Goal: Communication & Community: Connect with others

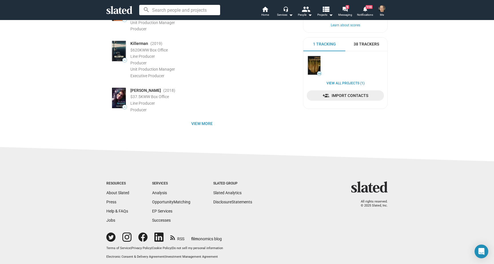
scroll to position [129, 0]
click at [200, 121] on span "View more" at bounding box center [202, 124] width 182 height 10
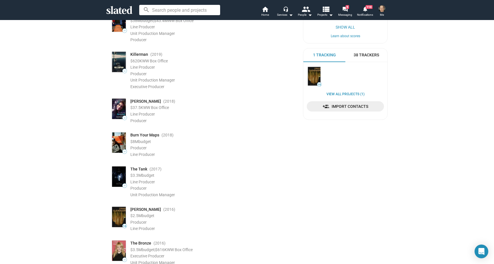
scroll to position [0, 0]
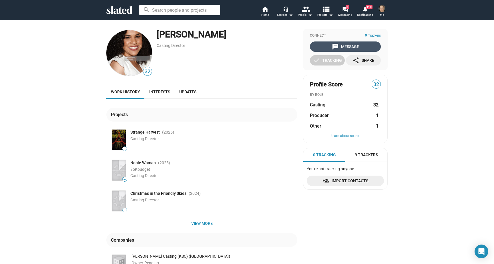
click at [346, 45] on div "message Message" at bounding box center [345, 46] width 27 height 10
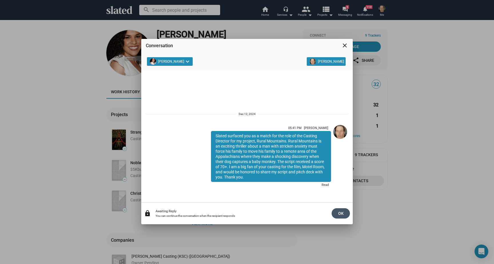
click at [339, 213] on span "OK" at bounding box center [340, 213] width 9 height 10
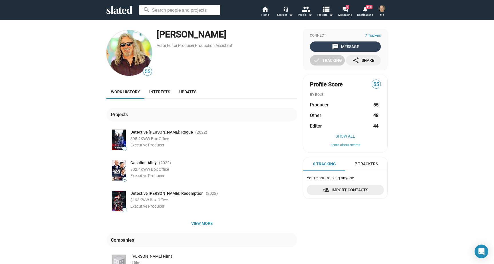
click at [348, 46] on div "message Message" at bounding box center [345, 46] width 27 height 10
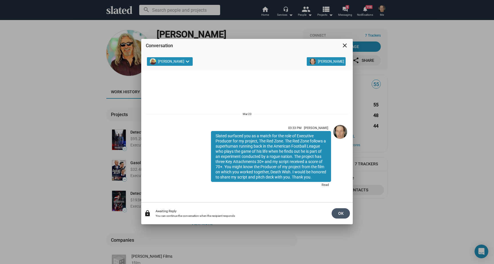
click at [340, 213] on span "OK" at bounding box center [340, 213] width 9 height 10
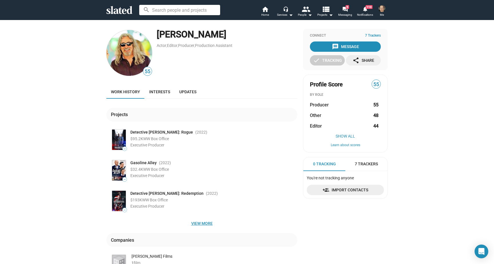
click at [199, 222] on span "View more" at bounding box center [202, 223] width 182 height 10
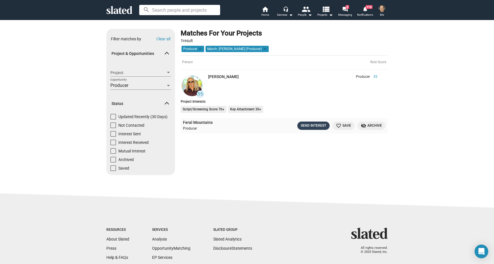
click at [317, 125] on div "Send Interest" at bounding box center [313, 126] width 25 height 6
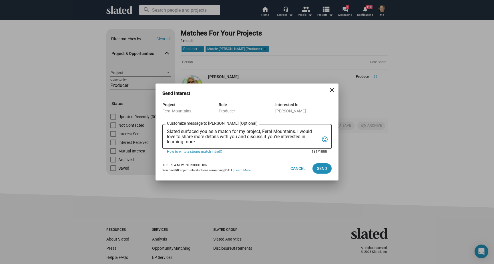
drag, startPoint x: 167, startPoint y: 129, endPoint x: 163, endPoint y: 145, distance: 16.2
click at [166, 146] on div "Slated surfaced you as a match for my project, Feral Mountains. I would love to…" at bounding box center [246, 136] width 169 height 26
paste textarea "the role of Executive Producer for my project, Feral Mountains. Feral Mountains…"
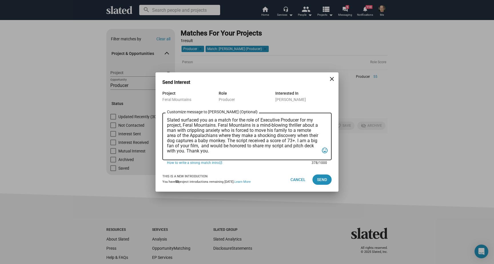
click at [199, 146] on textarea "Slated surfaced you as a match for the role of Executive Producer for my projec…" at bounding box center [243, 137] width 152 height 38
click at [253, 147] on textarea "Slated surfaced you as a match for the role of Executive Producer for my projec…" at bounding box center [243, 137] width 152 height 38
type textarea "Slated surfaced you as a match for the role of Executive Producer for my projec…"
click at [323, 178] on span "Send" at bounding box center [322, 179] width 10 height 10
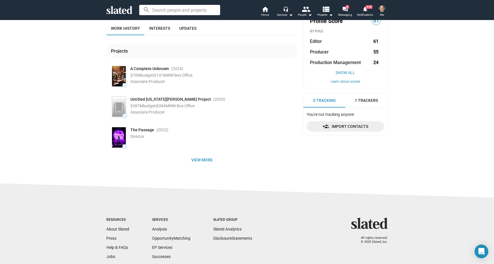
scroll to position [65, 0]
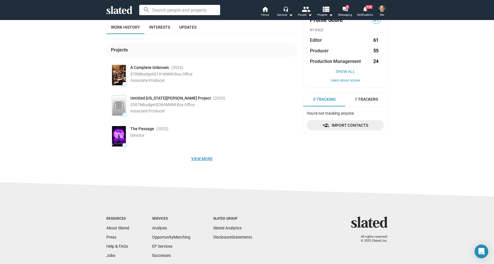
click at [203, 158] on span "View more" at bounding box center [202, 159] width 182 height 10
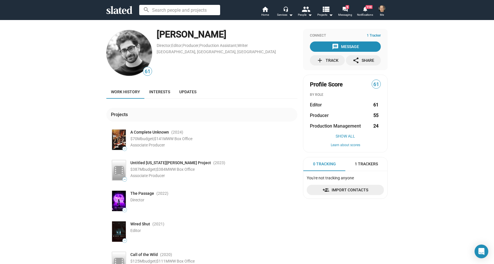
scroll to position [0, 0]
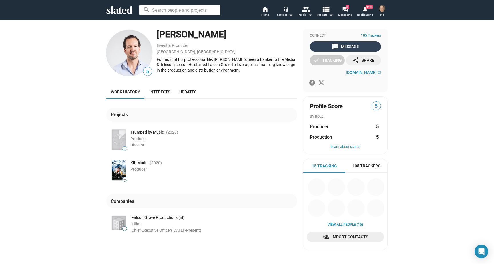
click at [340, 45] on div "message Message" at bounding box center [345, 46] width 27 height 10
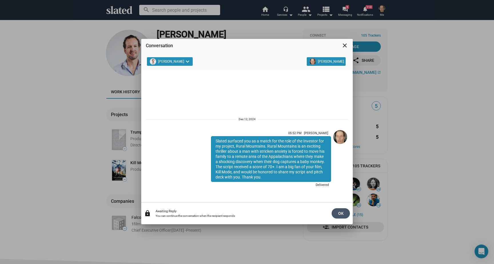
click at [340, 214] on span "OK" at bounding box center [340, 213] width 9 height 10
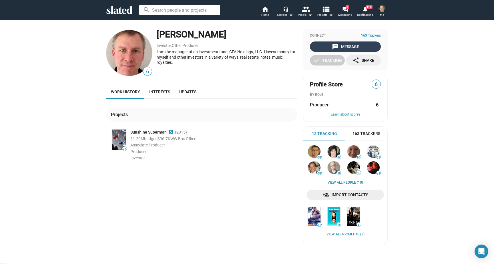
click at [346, 46] on div "message Message" at bounding box center [345, 46] width 27 height 10
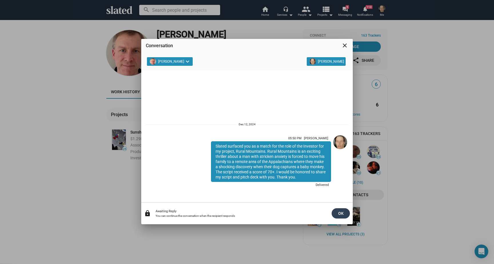
click at [340, 213] on span "OK" at bounding box center [340, 213] width 9 height 10
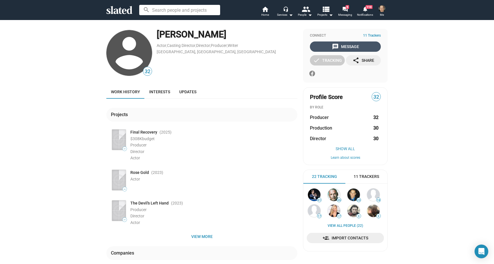
click at [349, 45] on div "message Message" at bounding box center [345, 46] width 27 height 10
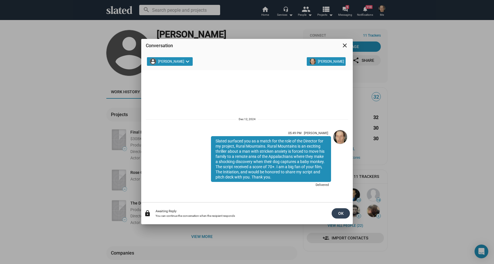
click at [339, 212] on span "OK" at bounding box center [340, 213] width 9 height 10
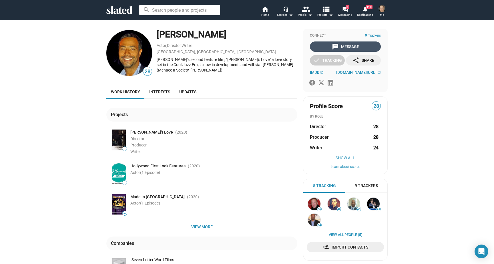
click at [338, 46] on mat-icon "message" at bounding box center [335, 46] width 7 height 7
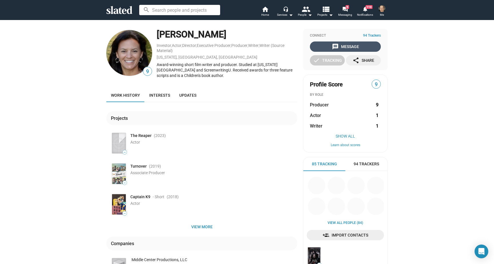
click at [339, 45] on mat-icon "message" at bounding box center [335, 46] width 7 height 7
click at [350, 45] on div "message Message" at bounding box center [345, 46] width 27 height 10
click at [349, 45] on div "message Message" at bounding box center [345, 46] width 27 height 10
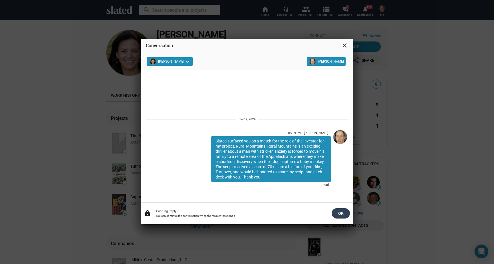
click at [339, 213] on span "OK" at bounding box center [340, 213] width 9 height 10
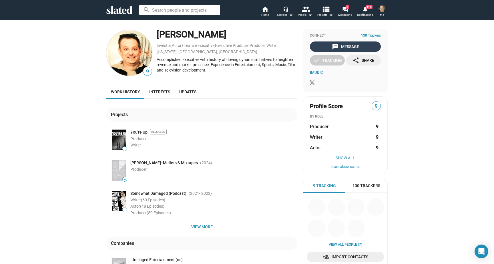
click at [348, 46] on div "message Message" at bounding box center [345, 46] width 27 height 10
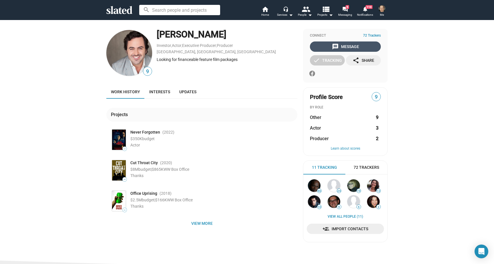
click at [349, 45] on div "message Message" at bounding box center [345, 46] width 27 height 10
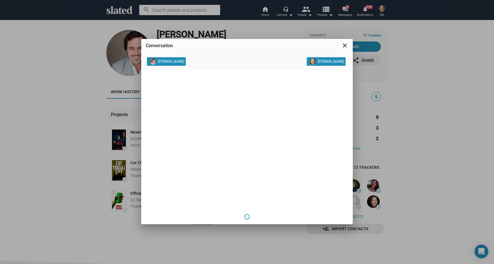
click at [346, 45] on mat-icon "close" at bounding box center [344, 45] width 7 height 7
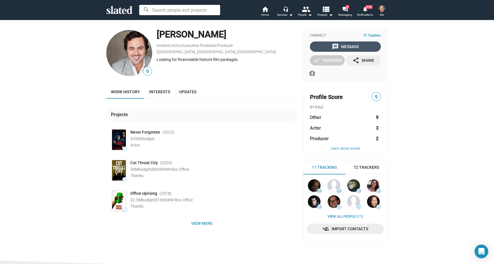
click at [347, 46] on div "message Message" at bounding box center [345, 46] width 27 height 10
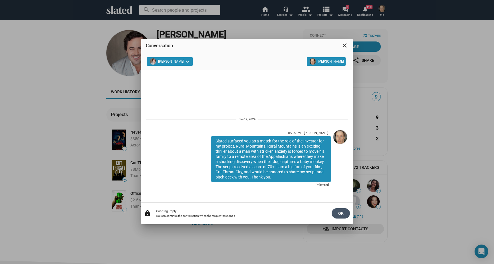
click at [342, 212] on span "OK" at bounding box center [340, 213] width 9 height 10
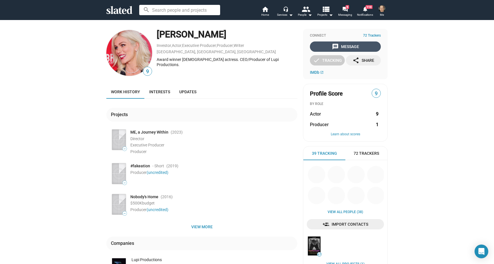
click at [347, 46] on div "message Message" at bounding box center [345, 46] width 27 height 10
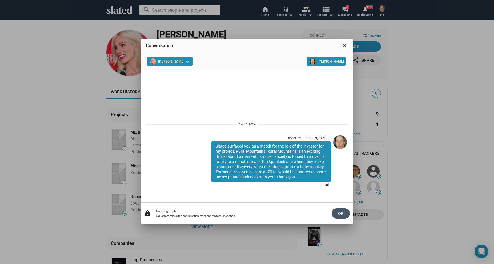
click at [341, 212] on span "OK" at bounding box center [340, 213] width 9 height 10
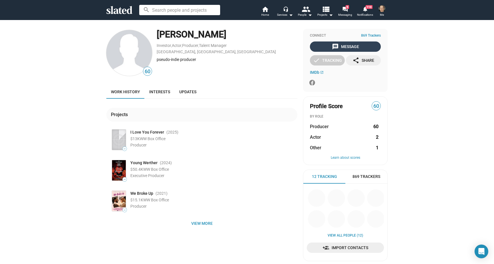
click at [349, 46] on div "message Message" at bounding box center [345, 46] width 27 height 10
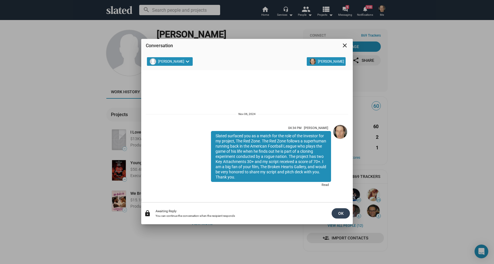
click at [341, 212] on span "OK" at bounding box center [340, 213] width 9 height 10
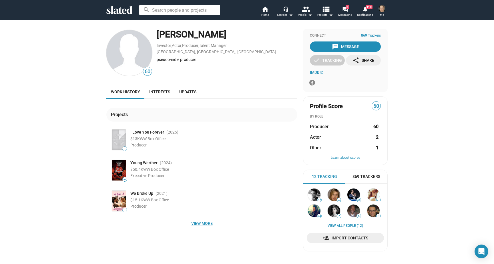
click at [198, 222] on span "View more" at bounding box center [202, 223] width 182 height 10
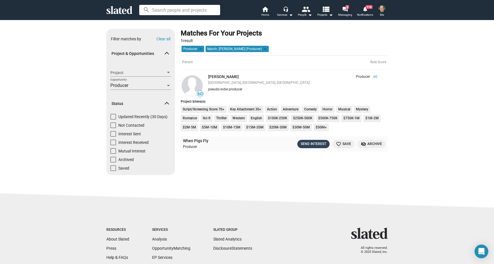
click at [307, 143] on div "Send Interest" at bounding box center [313, 144] width 25 height 6
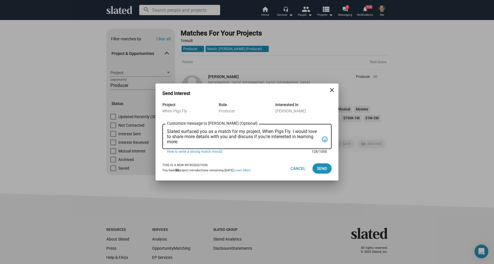
drag, startPoint x: 168, startPoint y: 131, endPoint x: 167, endPoint y: 147, distance: 16.3
click at [167, 147] on div "Slated surfaced you as a match for my project, When Pigs Fly. I would love to s…" at bounding box center [246, 136] width 169 height 26
paste textarea "the role of Executive Producer for my project, When Pigs Fly. When Pigs Fly is …"
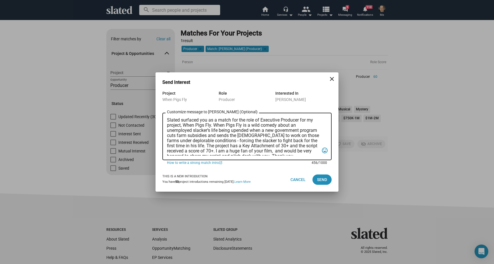
drag, startPoint x: 300, startPoint y: 121, endPoint x: 267, endPoint y: 133, distance: 35.3
click at [261, 120] on textarea "Slated surfaced you as a match for the role of Executive Producer for my projec…" at bounding box center [243, 137] width 152 height 38
click at [181, 120] on textarea "Slated surfaced you as a match for the role of Investor for my project, When Pi…" at bounding box center [243, 137] width 152 height 38
click at [205, 149] on textarea "Slated also surfaced you as a match for the role of Investor for my project, Wh…" at bounding box center [243, 137] width 152 height 38
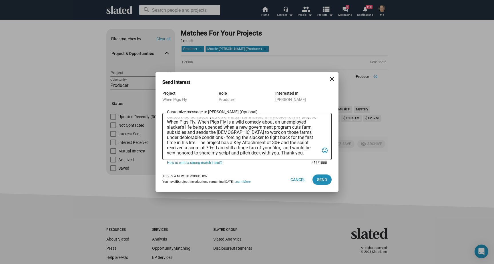
click at [260, 148] on textarea "Slated also surfaced you as a match for the role of Investor for my project, Wh…" at bounding box center [243, 137] width 152 height 38
click at [167, 154] on textarea "Slated also surfaced you as a match for the role of Investor for my project, Wh…" at bounding box center [243, 137] width 152 height 38
type textarea "Slated also surfaced you as a match for the role of Investor for my project, Wh…"
click at [322, 178] on span "Send" at bounding box center [322, 179] width 10 height 10
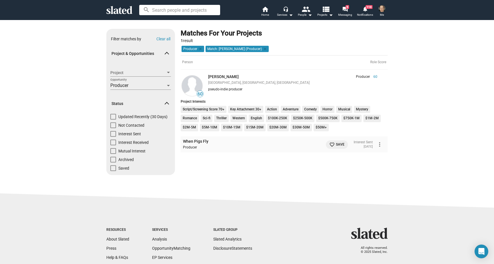
scroll to position [0, 0]
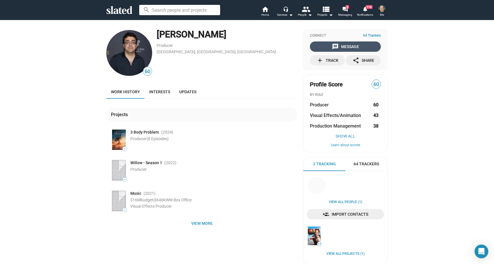
click at [353, 45] on div "message Message" at bounding box center [345, 46] width 27 height 10
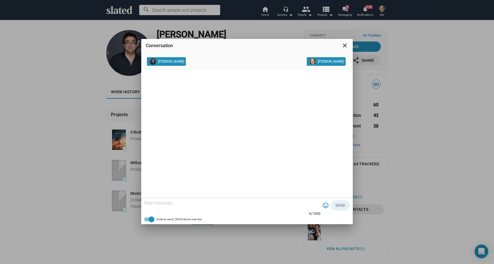
click at [346, 45] on mat-icon "close" at bounding box center [344, 45] width 7 height 7
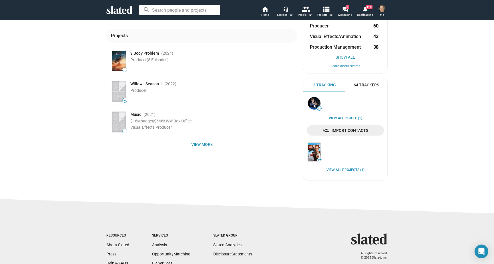
scroll to position [79, 0]
click at [199, 144] on span "View more" at bounding box center [202, 144] width 182 height 10
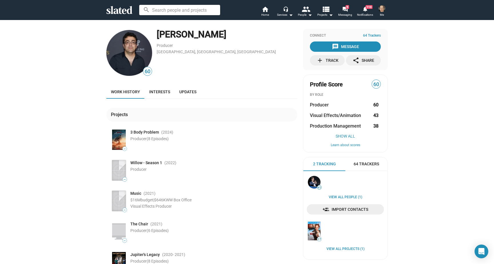
scroll to position [0, 0]
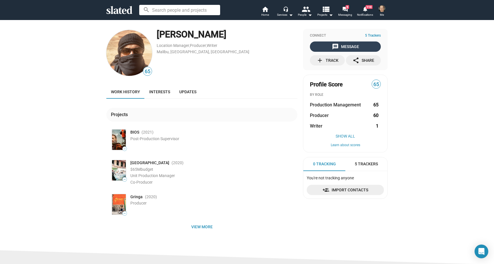
click at [352, 45] on div "message Message" at bounding box center [345, 46] width 27 height 10
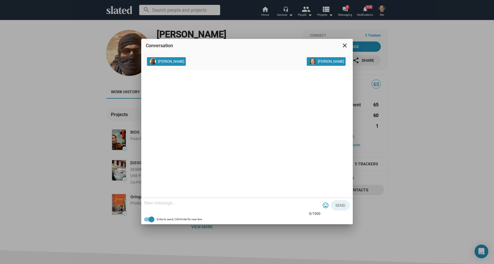
click at [345, 44] on mat-icon "close" at bounding box center [344, 45] width 7 height 7
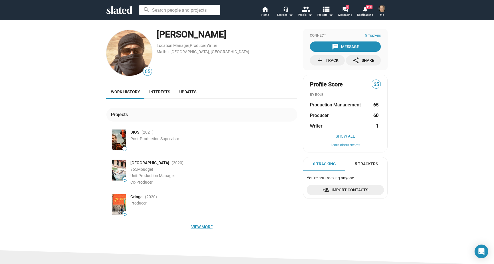
click at [200, 225] on span "View more" at bounding box center [202, 227] width 182 height 10
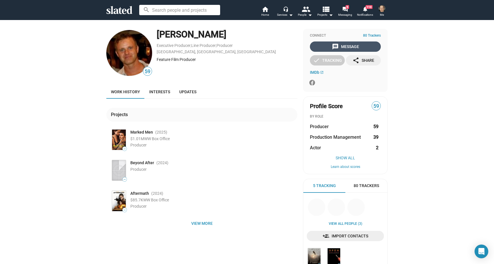
click at [346, 45] on div "message Message" at bounding box center [345, 46] width 27 height 10
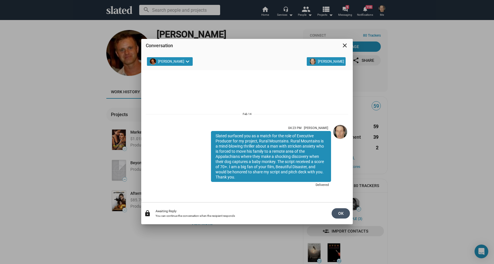
click at [339, 213] on span "OK" at bounding box center [340, 213] width 9 height 10
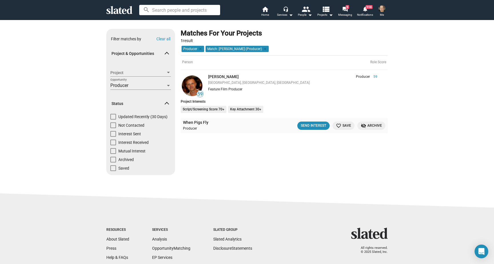
click at [193, 82] on img at bounding box center [192, 85] width 21 height 21
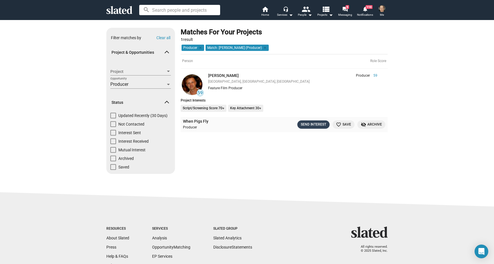
click at [315, 123] on div "Send Interest" at bounding box center [313, 125] width 25 height 6
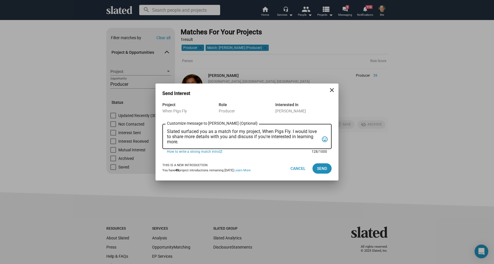
drag, startPoint x: 168, startPoint y: 130, endPoint x: 166, endPoint y: 147, distance: 17.2
click at [166, 147] on div "Slated surfaced you as a match for my project, When Pigs Fly. I would love to s…" at bounding box center [246, 136] width 169 height 26
paste textarea "the role of Executive Producer for my project, When Pigs Fly. When Pigs Fly is …"
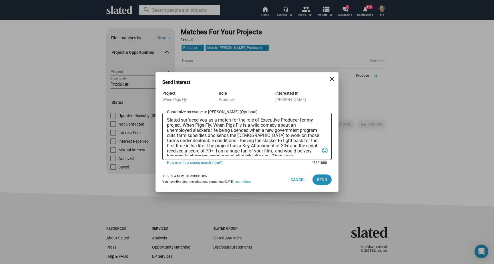
scroll to position [0, 0]
click at [182, 121] on textarea "Slated surfaced you as a match for the role of Executive Producer for my projec…" at bounding box center [243, 137] width 152 height 38
click at [273, 149] on textarea "Slated also surfaced you as a match for the role of Executive Producer for my p…" at bounding box center [243, 137] width 152 height 38
click at [167, 153] on textarea "Slated also surfaced you as a match for the role of Executive Producer for my p…" at bounding box center [243, 137] width 152 height 38
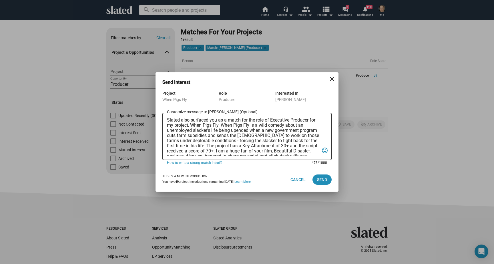
scroll to position [8, 0]
click at [227, 143] on textarea "Slated also surfaced you as a match for the role of Executive Producer for my p…" at bounding box center [243, 137] width 152 height 38
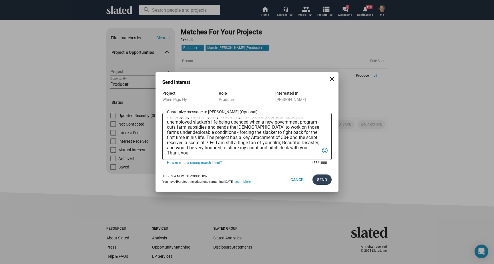
type textarea "Slated also surfaced you as a match for the role of Executive Producer for my p…"
click at [321, 178] on span "Send" at bounding box center [322, 179] width 10 height 10
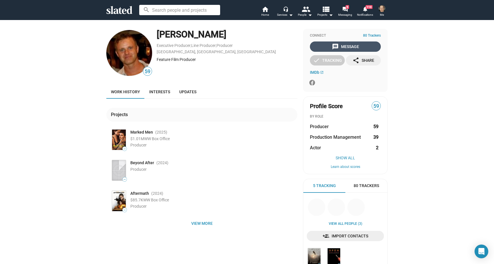
click at [346, 45] on div "message Message" at bounding box center [345, 46] width 27 height 10
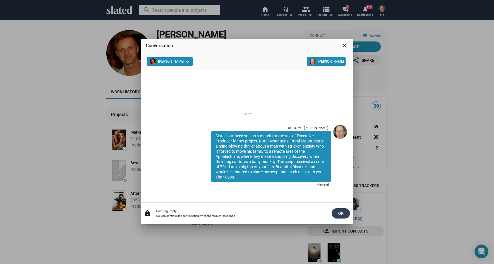
click at [339, 212] on span "OK" at bounding box center [340, 213] width 9 height 10
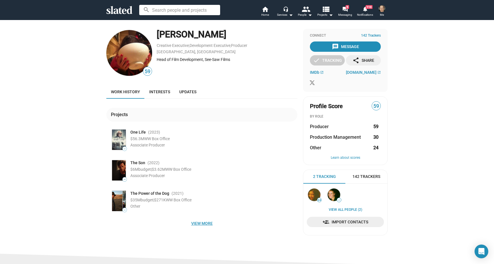
click at [201, 224] on span "View more" at bounding box center [202, 223] width 182 height 10
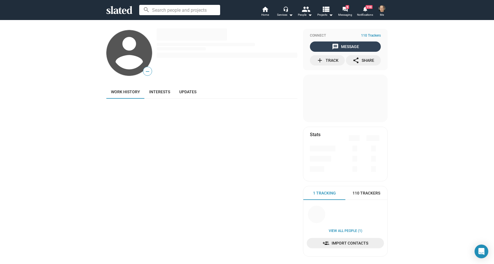
click at [344, 44] on div "message Message" at bounding box center [345, 46] width 27 height 10
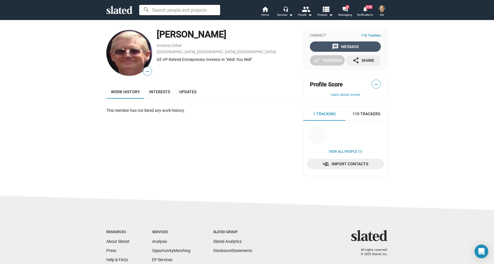
click at [350, 46] on div "message Message" at bounding box center [345, 46] width 27 height 10
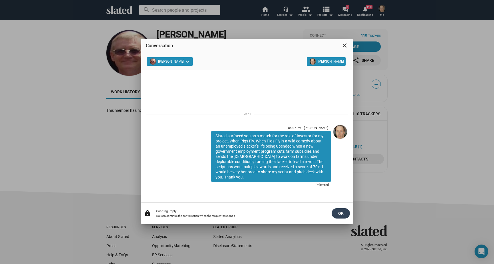
click at [342, 213] on span "OK" at bounding box center [340, 213] width 9 height 10
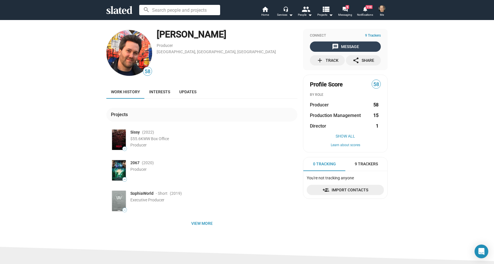
click at [342, 45] on div "message Message" at bounding box center [345, 46] width 27 height 10
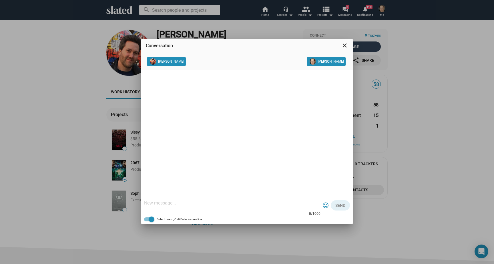
click at [345, 43] on mat-icon "close" at bounding box center [344, 45] width 7 height 7
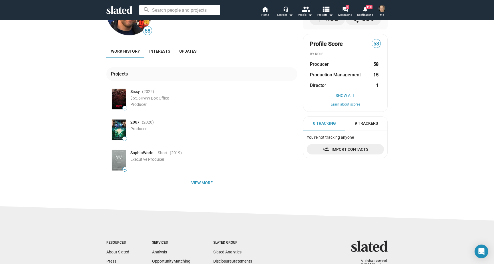
scroll to position [44, 0]
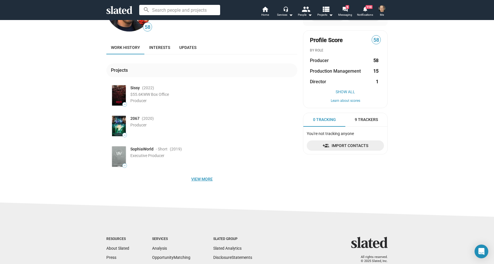
click at [201, 180] on span "View more" at bounding box center [202, 179] width 182 height 10
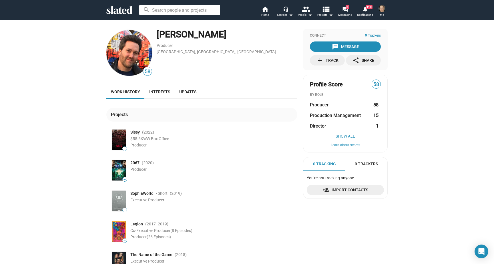
scroll to position [0, 0]
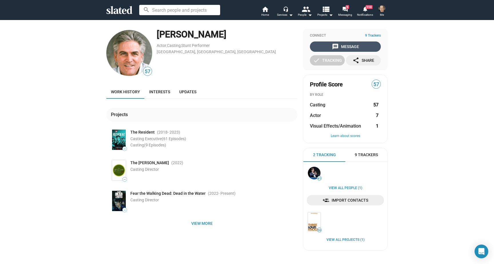
click at [351, 47] on div "message Message" at bounding box center [345, 46] width 27 height 10
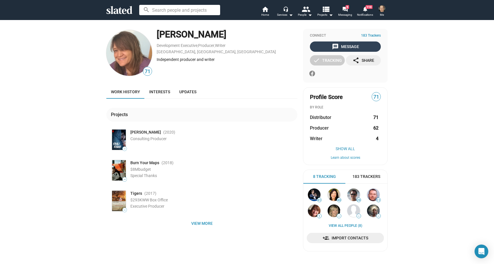
click at [349, 46] on div "message Message" at bounding box center [345, 46] width 27 height 10
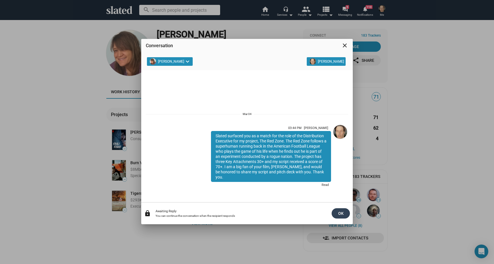
click at [340, 212] on span "OK" at bounding box center [340, 213] width 9 height 10
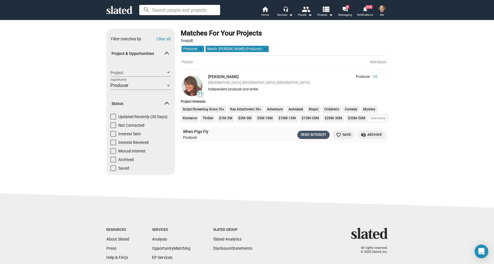
click at [311, 133] on div "Send Interest" at bounding box center [313, 135] width 25 height 6
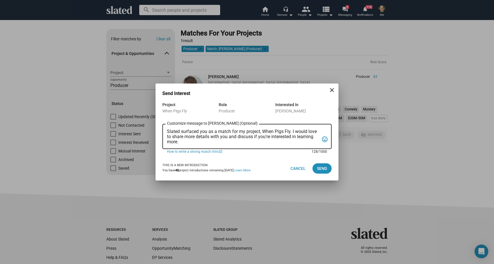
drag, startPoint x: 167, startPoint y: 130, endPoint x: 166, endPoint y: 146, distance: 16.1
click at [166, 146] on div "Slated surfaced you as a match for my project, When Pigs Fly. I would love to s…" at bounding box center [246, 136] width 169 height 26
paste textarea "the role of Executive Producer for my project, When Pigs Fly. When Pigs Fly is …"
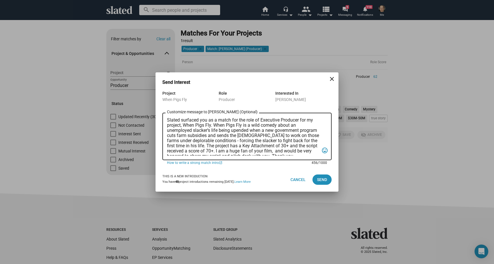
drag, startPoint x: 300, startPoint y: 120, endPoint x: 281, endPoint y: 120, distance: 18.9
click at [281, 120] on textarea "Slated surfaced you as a match for the role of Executive Producer for my projec…" at bounding box center [243, 137] width 152 height 38
drag, startPoint x: 261, startPoint y: 120, endPoint x: 267, endPoint y: 124, distance: 6.9
click at [261, 120] on textarea "Slated surfaced you as a match for the role of Executive for my project, When P…" at bounding box center [243, 137] width 152 height 38
click at [181, 120] on textarea "Slated surfaced you as a match for the role of Distribution Executive for my pr…" at bounding box center [243, 137] width 152 height 38
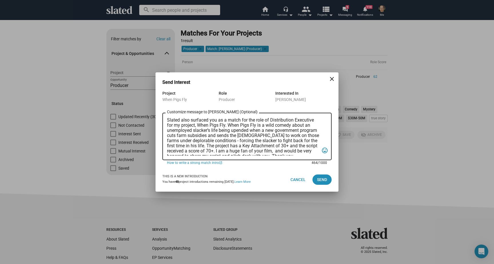
scroll to position [3, 0]
click at [226, 148] on textarea "Slated also surfaced you as a match for the role of Distribution Executive for …" at bounding box center [243, 137] width 152 height 38
click at [281, 148] on textarea "Slated also surfaced you as a match for the role of Distribution Executive for …" at bounding box center [243, 137] width 152 height 38
click at [302, 148] on textarea "Slated also surfaced you as a match for the role of Distribution Executive for …" at bounding box center [243, 137] width 152 height 38
type textarea "Slated also surfaced you as a match for the role of Distribution Executive for …"
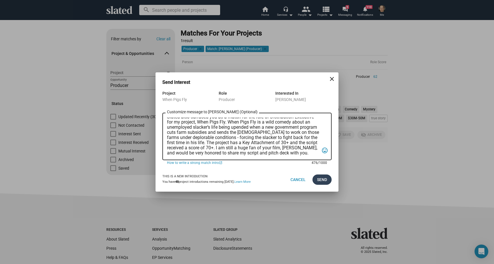
click at [322, 179] on span "Send" at bounding box center [322, 179] width 10 height 10
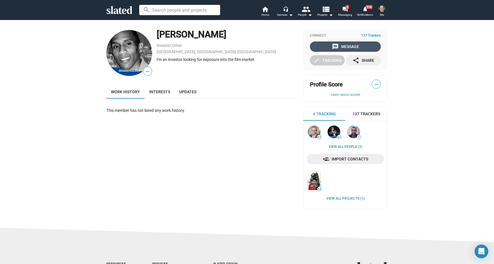
click at [349, 44] on div "message Message" at bounding box center [345, 46] width 27 height 10
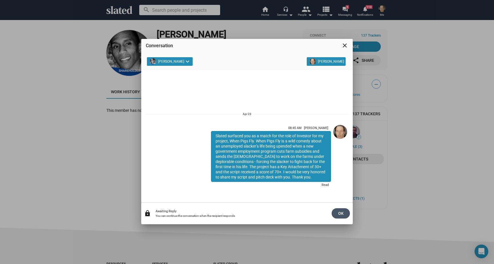
click at [339, 212] on span "OK" at bounding box center [340, 213] width 9 height 10
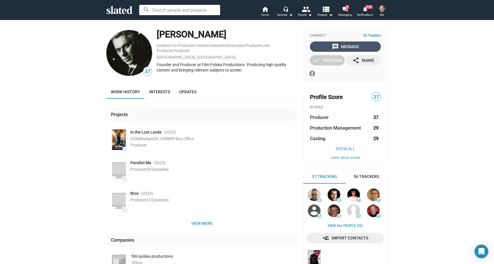
click at [344, 44] on div "message Message" at bounding box center [345, 46] width 27 height 10
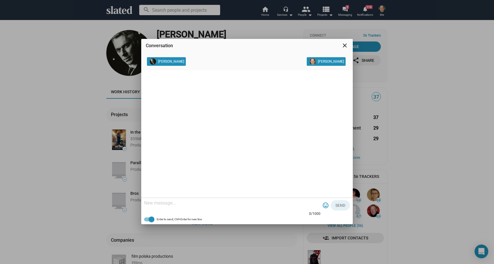
click at [346, 44] on mat-icon "close" at bounding box center [344, 45] width 7 height 7
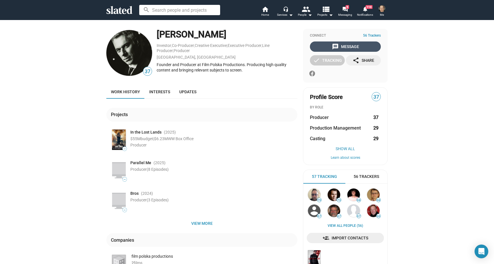
click at [346, 45] on div "message Message" at bounding box center [345, 46] width 27 height 10
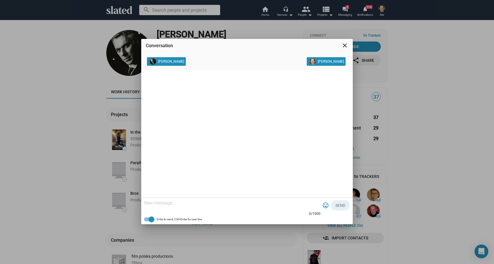
click at [145, 202] on textarea at bounding box center [232, 203] width 176 height 6
paste textarea "Slated surfaced you as a match for the role of Executive Producer for my projec…"
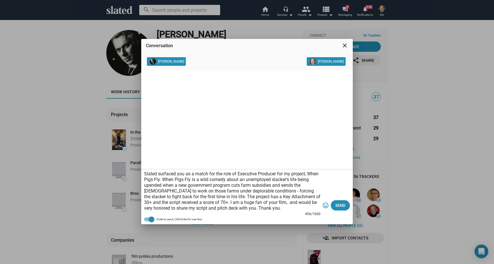
drag, startPoint x: 277, startPoint y: 173, endPoint x: 247, endPoint y: 178, distance: 30.4
click at [239, 174] on textarea "Slated surfaced you as a match for the role of Executive Producer for my projec…" at bounding box center [232, 191] width 176 height 40
type textarea "Slated surfaced you as a match for the role of Investor for my project, When Pi…"
click at [345, 45] on mat-icon "close" at bounding box center [344, 45] width 7 height 7
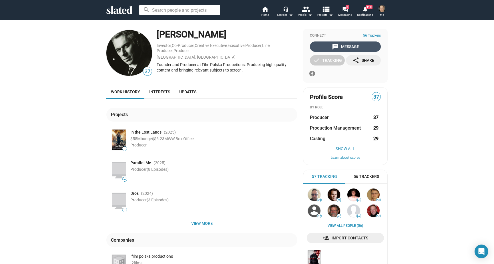
click at [346, 47] on div "message Message" at bounding box center [345, 46] width 27 height 10
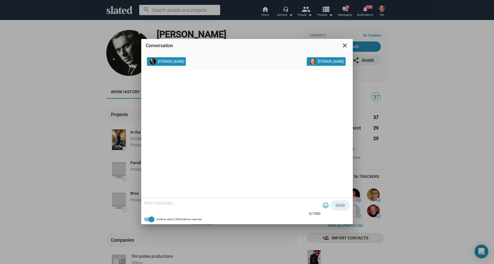
click at [145, 202] on textarea at bounding box center [232, 203] width 176 height 6
paste textarea "Slated surfaced you as a match for the role of Executive Producer for my projec…"
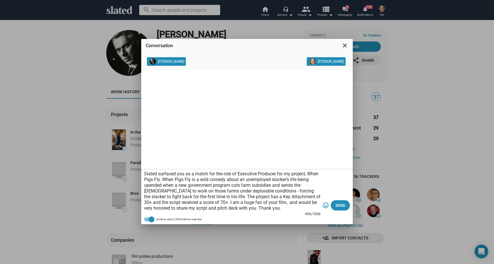
drag, startPoint x: 277, startPoint y: 174, endPoint x: 238, endPoint y: 174, distance: 38.6
click at [238, 174] on textarea "Slated surfaced you as a match for the role of Executive Producer for my projec…" at bounding box center [232, 191] width 176 height 40
drag, startPoint x: 251, startPoint y: 204, endPoint x: 255, endPoint y: 208, distance: 5.9
click at [251, 204] on textarea "Slated surfaced you as a match for the role of Investor for my project, When Pi…" at bounding box center [232, 191] width 176 height 40
click at [290, 203] on textarea "Slated surfaced you as a match for the role of Investor for my project, When Pi…" at bounding box center [232, 191] width 176 height 40
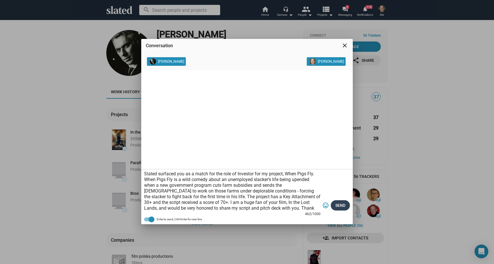
type textarea "Slated surfaced you as a match for the role of Investor for my project, When Pi…"
click at [340, 204] on span "Send" at bounding box center [340, 205] width 10 height 10
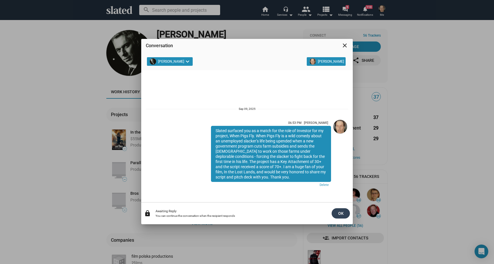
click at [343, 212] on span "OK" at bounding box center [340, 213] width 9 height 10
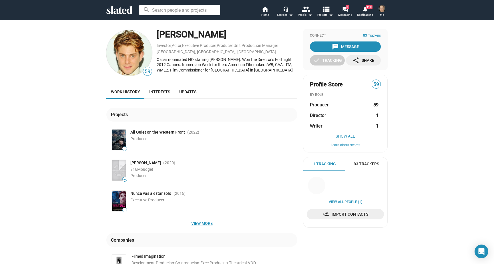
click at [205, 222] on span "View more" at bounding box center [202, 223] width 182 height 10
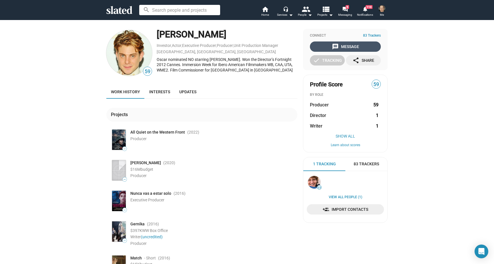
click at [345, 45] on div "message Message" at bounding box center [345, 46] width 27 height 10
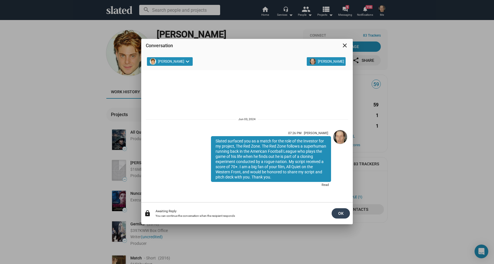
click at [340, 213] on span "OK" at bounding box center [340, 213] width 9 height 10
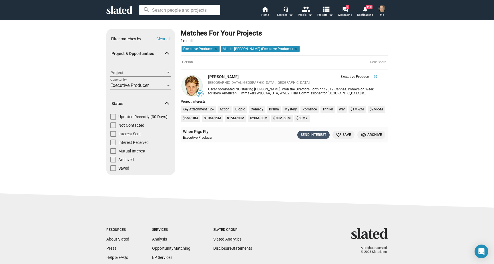
click at [309, 134] on div "Send Interest" at bounding box center [313, 135] width 25 height 6
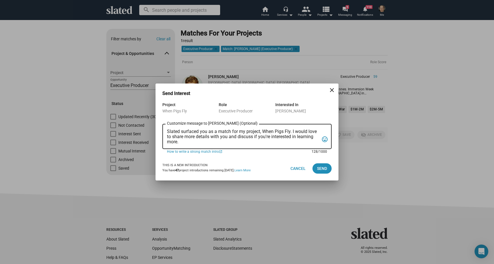
drag, startPoint x: 168, startPoint y: 131, endPoint x: 169, endPoint y: 148, distance: 17.5
click at [169, 148] on div "Slated surfaced you as a match for my project, When Pigs Fly. I would love to s…" at bounding box center [243, 136] width 152 height 26
paste textarea "the role of Executive Producer for my project, When Pigs Fly. When Pigs Fly is …"
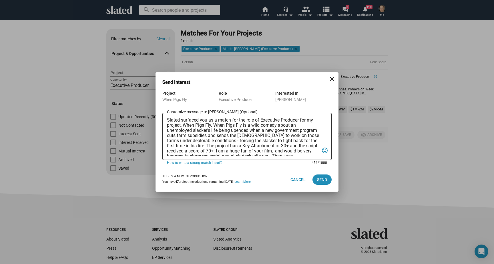
click at [182, 120] on textarea "Slated surfaced you as a match for the role of Executive Producer for my projec…" at bounding box center [243, 137] width 152 height 38
click at [227, 149] on textarea "Slated also surfaced you as a match for the role of Executive Producer for my p…" at bounding box center [243, 137] width 152 height 38
click at [281, 149] on textarea "Slated also surfaced you as a match for the role of Executive Producer for my p…" at bounding box center [243, 137] width 152 height 38
drag, startPoint x: 200, startPoint y: 154, endPoint x: 202, endPoint y: 162, distance: 8.3
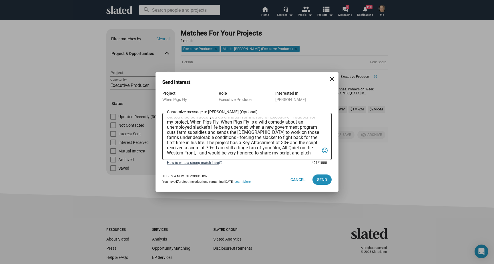
click at [200, 154] on textarea "Slated also surfaced you as a match for the role of Executive Producer for my p…" at bounding box center [243, 137] width 152 height 38
click at [221, 126] on textarea "Slated also surfaced you as a match for the role of Executive Producer for my p…" at bounding box center [243, 137] width 152 height 38
type textarea "Slated also surfaced you as a match for the role of Executive Producer for my p…"
click at [320, 178] on span "Send" at bounding box center [322, 179] width 10 height 10
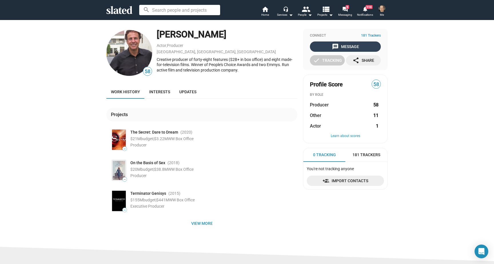
click at [346, 47] on div "message Message" at bounding box center [345, 46] width 27 height 10
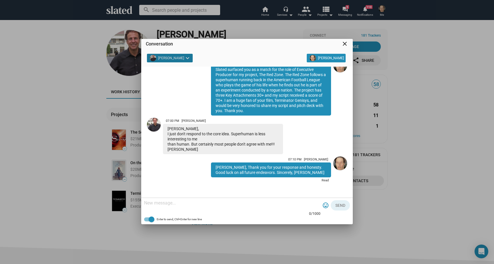
scroll to position [39, 0]
click at [145, 203] on textarea at bounding box center [232, 203] width 176 height 6
paste textarea "Slated surfaced you as a match for the role of Executive Producer for my projec…"
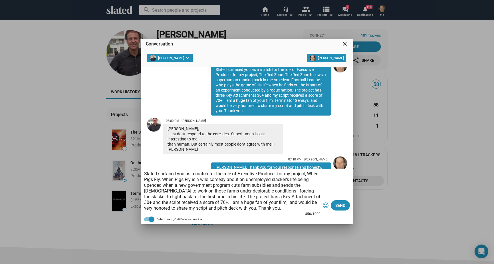
click at [158, 174] on textarea "Slated surfaced you as a match for the role of Executive Producer for my projec…" at bounding box center [232, 191] width 176 height 40
click at [224, 202] on textarea "Slated also surfaced you as a match for the role of Executive Producer for my p…" at bounding box center [232, 191] width 176 height 40
click at [279, 204] on textarea "Slated also surfaced you as a match for the role of Executive Producer for my p…" at bounding box center [232, 191] width 176 height 40
click at [144, 208] on textarea "Slated also surfaced you as a match for the role of Executive Producer for my p…" at bounding box center [232, 191] width 176 height 40
type textarea "Slated also surfaced you as a match for the role of Executive Producer for my p…"
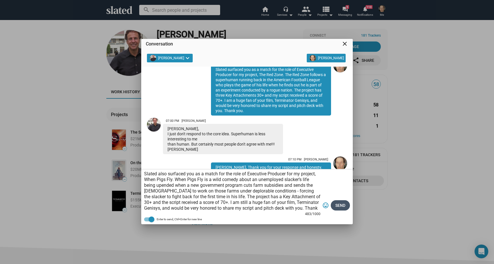
click at [340, 205] on span "Send" at bounding box center [340, 205] width 10 height 10
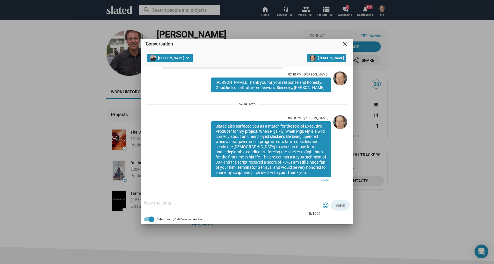
scroll to position [124, 0]
click at [345, 42] on mat-icon "close" at bounding box center [344, 43] width 7 height 7
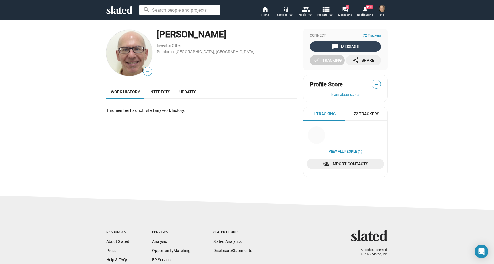
click at [346, 45] on div "message Message" at bounding box center [345, 46] width 27 height 10
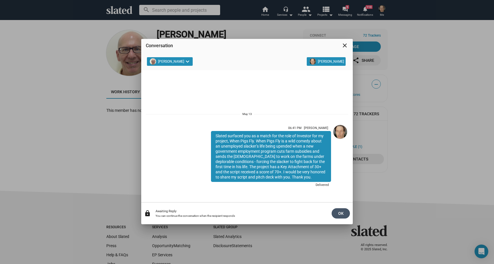
click at [341, 213] on span "OK" at bounding box center [340, 213] width 9 height 10
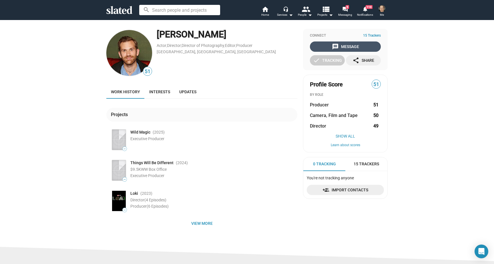
click at [347, 44] on div "message Message" at bounding box center [345, 46] width 27 height 10
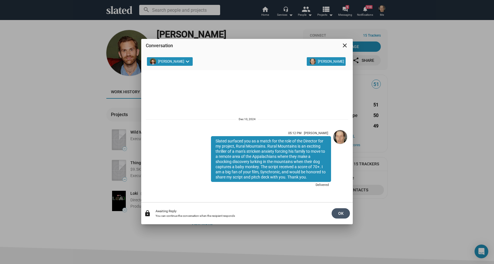
click at [342, 213] on span "OK" at bounding box center [340, 213] width 9 height 10
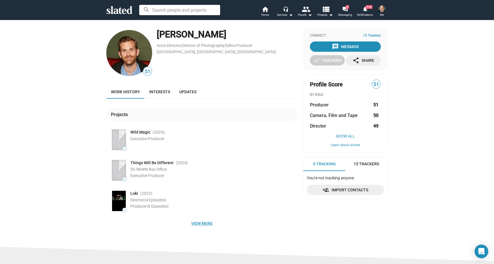
click at [205, 223] on span "View more" at bounding box center [202, 223] width 182 height 10
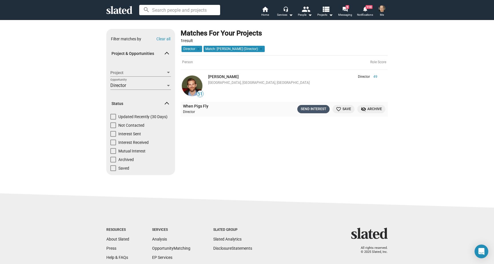
click at [310, 108] on div "Send Interest" at bounding box center [313, 109] width 25 height 6
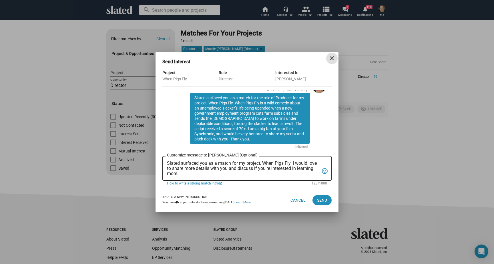
scroll to position [44, 0]
click at [332, 56] on mat-icon "close" at bounding box center [332, 58] width 7 height 7
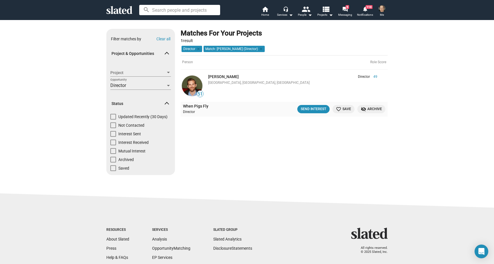
click at [192, 86] on img at bounding box center [192, 85] width 21 height 21
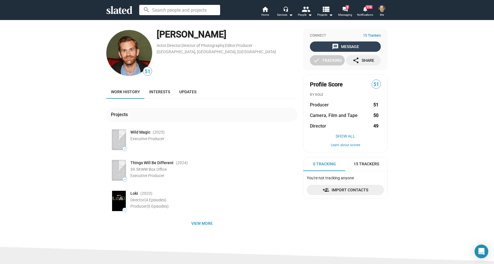
click at [348, 46] on div "message Message" at bounding box center [345, 46] width 27 height 10
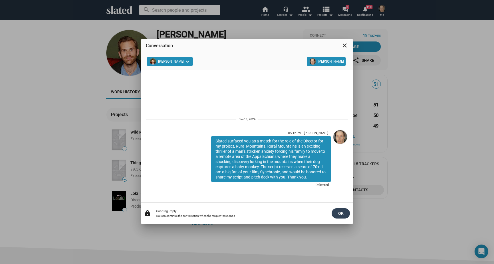
click at [340, 212] on span "OK" at bounding box center [340, 213] width 9 height 10
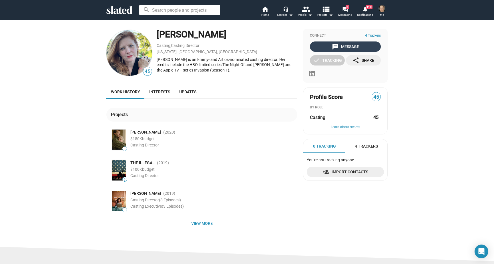
click at [350, 46] on div "message Message" at bounding box center [345, 46] width 27 height 10
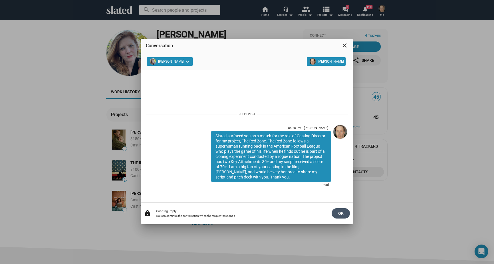
click at [342, 213] on span "OK" at bounding box center [340, 213] width 9 height 10
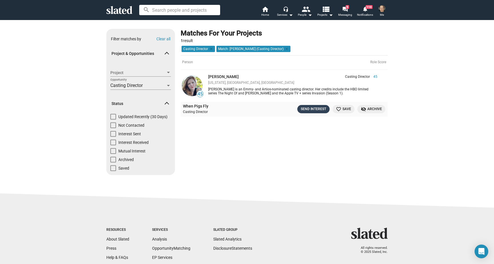
click at [311, 108] on div "Send Interest" at bounding box center [313, 109] width 25 height 6
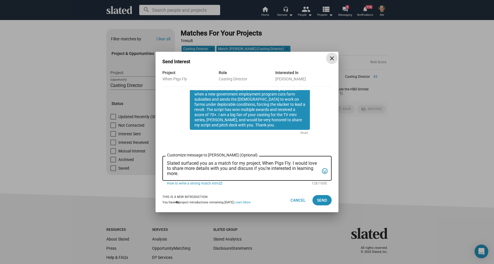
scroll to position [54, 0]
click at [332, 58] on mat-icon "close" at bounding box center [332, 58] width 7 height 7
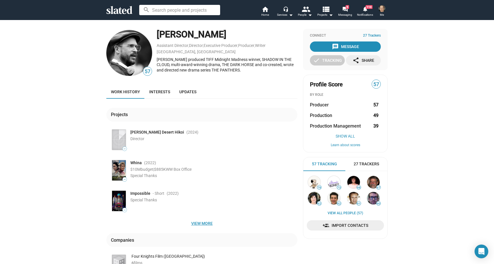
click at [206, 223] on span "View more" at bounding box center [202, 223] width 182 height 10
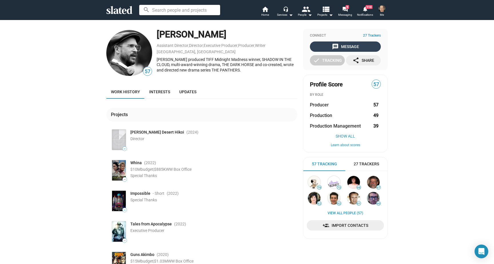
click at [351, 46] on div "message Message" at bounding box center [345, 46] width 27 height 10
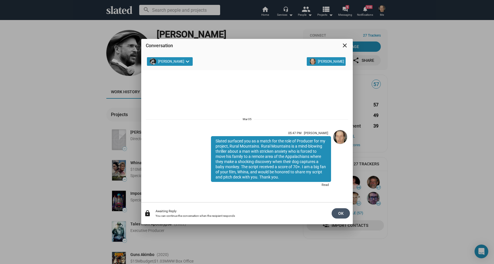
click at [342, 213] on span "OK" at bounding box center [340, 213] width 9 height 10
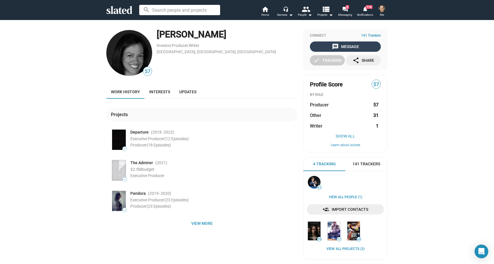
click at [344, 45] on div "message Message" at bounding box center [345, 46] width 27 height 10
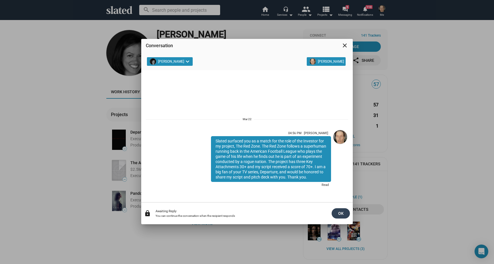
click at [339, 212] on span "OK" at bounding box center [340, 213] width 9 height 10
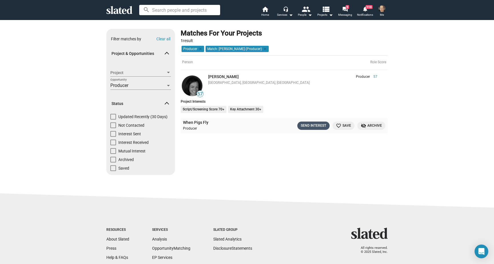
click at [317, 125] on div "Send Interest" at bounding box center [313, 126] width 25 height 6
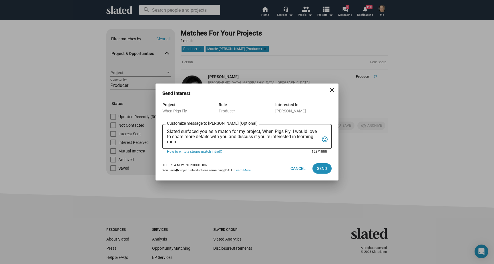
drag, startPoint x: 167, startPoint y: 130, endPoint x: 166, endPoint y: 145, distance: 14.6
click at [166, 145] on div "Slated surfaced you as a match for my project, When Pigs Fly. I would love to s…" at bounding box center [246, 136] width 169 height 26
paste textarea "the role of Executive Producer for my project, When Pigs Fly. When Pigs Fly is …"
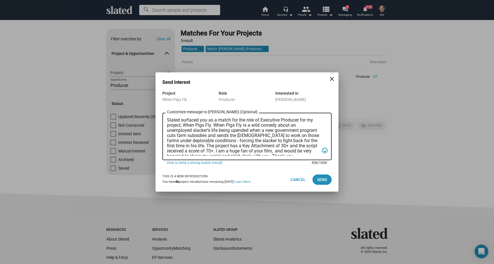
drag, startPoint x: 300, startPoint y: 120, endPoint x: 262, endPoint y: 118, distance: 38.4
click at [262, 118] on textarea "Slated surfaced you as a match for the role of Executive Producer for my projec…" at bounding box center [243, 137] width 152 height 38
click at [252, 149] on textarea "Slated surfaced you as a match for the role of Investor for my project, When Pi…" at bounding box center [243, 137] width 152 height 38
click at [289, 148] on textarea "Slated surfaced you as a match for the role of Investor for my project, When Pi…" at bounding box center [243, 137] width 152 height 38
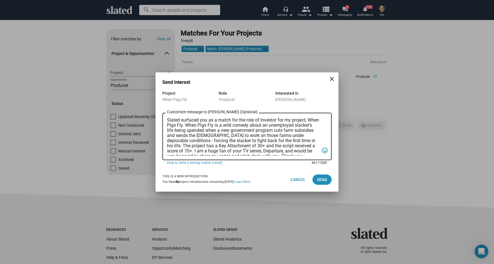
scroll to position [0, 0]
click at [182, 121] on textarea "Slated surfaced you as a match for the role of Investor for my project, When Pi…" at bounding box center [243, 137] width 152 height 38
click at [205, 152] on textarea "Slated also surfaced you as a match for the role of Investor for my project, Wh…" at bounding box center [243, 137] width 152 height 38
type textarea "Slated also surfaced you as a match for the role of Investor for my project, Wh…"
click at [323, 180] on span "Send" at bounding box center [322, 179] width 10 height 10
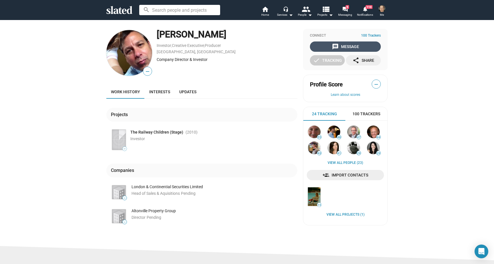
click at [348, 45] on div "message Message" at bounding box center [345, 46] width 27 height 10
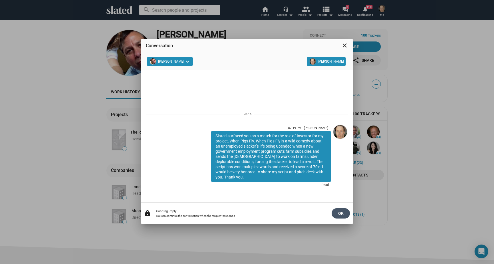
click at [340, 212] on span "OK" at bounding box center [340, 213] width 9 height 10
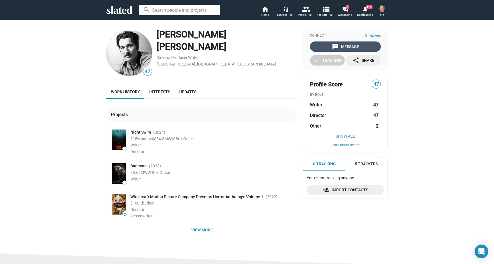
click at [346, 45] on div "message Message" at bounding box center [345, 46] width 27 height 10
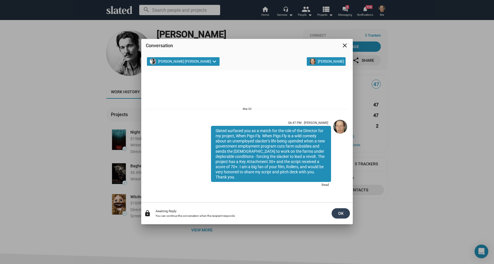
click at [340, 212] on span "OK" at bounding box center [340, 213] width 9 height 10
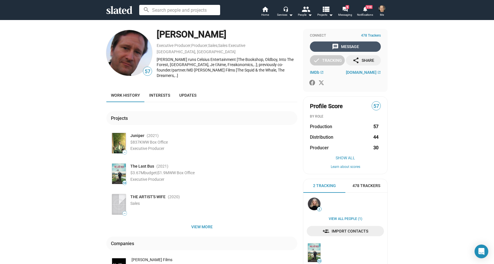
click at [346, 46] on div "message Message" at bounding box center [345, 46] width 27 height 10
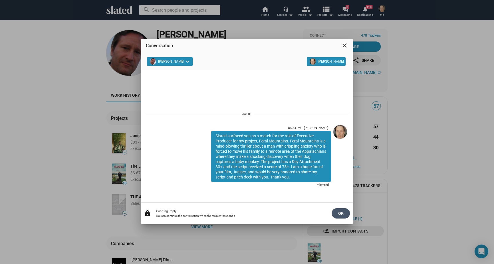
click at [338, 212] on span "OK" at bounding box center [340, 213] width 9 height 10
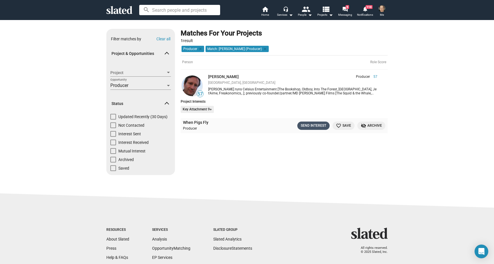
click at [315, 125] on div "Send Interest" at bounding box center [313, 126] width 25 height 6
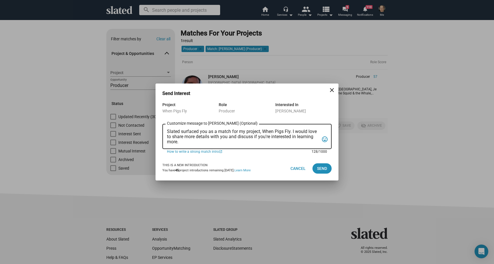
drag, startPoint x: 168, startPoint y: 130, endPoint x: 167, endPoint y: 147, distance: 17.2
click at [167, 147] on div "Slated surfaced you as a match for my project, When Pigs Fly. I would love to s…" at bounding box center [246, 136] width 169 height 26
paste textarea "the role of Executive Producer for my project, When Pigs Fly. When Pigs Fly is …"
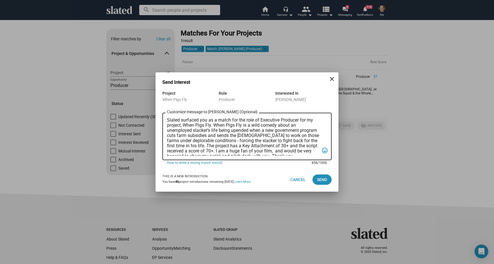
click at [181, 120] on textarea "Slated surfaced you as a match for the role of Executive Producer for my projec…" at bounding box center [243, 137] width 152 height 38
click at [227, 151] on textarea "Slated also surfaced you as a match for the role of Executive Producer for my p…" at bounding box center [243, 137] width 152 height 38
click at [282, 152] on textarea "Slated also surfaced you as a match for the role of Executive Producer for my p…" at bounding box center [243, 137] width 152 height 38
click at [302, 151] on textarea "Slated also surfaced you as a match for the role of Executive Producer for my p…" at bounding box center [243, 137] width 152 height 38
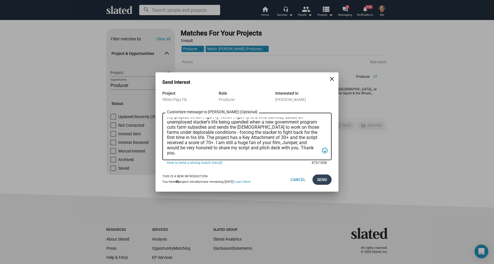
type textarea "Slated also surfaced you as a match for the role of Executive Producer for my p…"
click at [323, 178] on span "Send" at bounding box center [322, 179] width 10 height 10
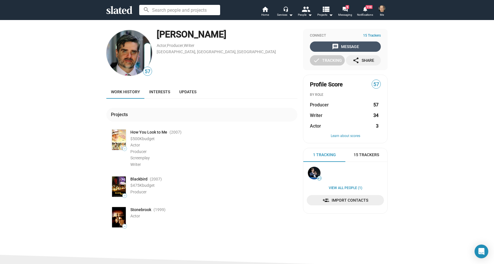
click at [346, 46] on div "message Message" at bounding box center [345, 46] width 27 height 10
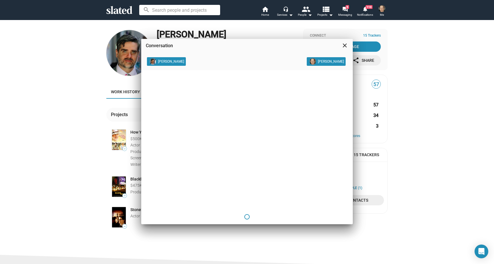
click at [344, 45] on div "Conversation close [PERSON_NAME] [PERSON_NAME] [PERSON_NAME]" at bounding box center [247, 139] width 212 height 200
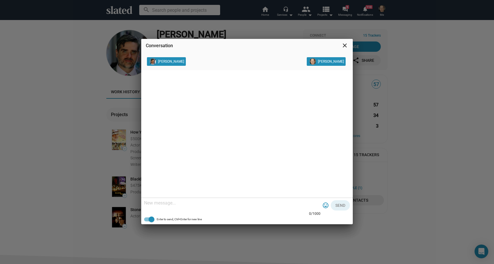
click at [345, 44] on mat-icon "close" at bounding box center [344, 45] width 7 height 7
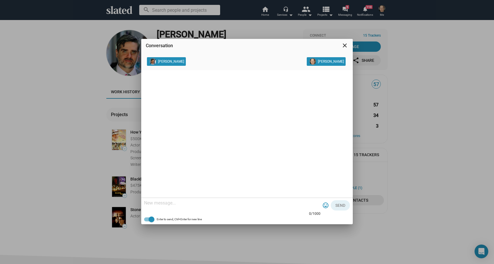
click at [346, 44] on mat-icon "close" at bounding box center [344, 45] width 7 height 7
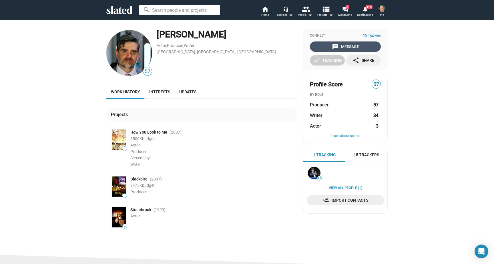
click at [349, 46] on div "message Message" at bounding box center [345, 46] width 27 height 10
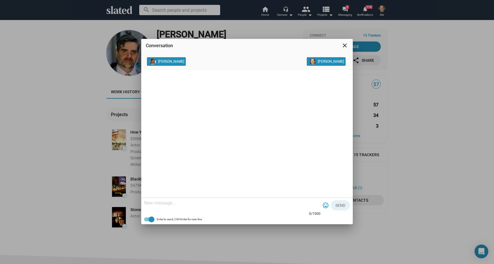
click at [343, 45] on mat-icon "close" at bounding box center [344, 45] width 7 height 7
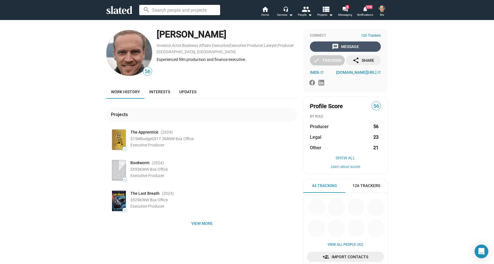
click at [349, 47] on div "message Message" at bounding box center [345, 46] width 27 height 10
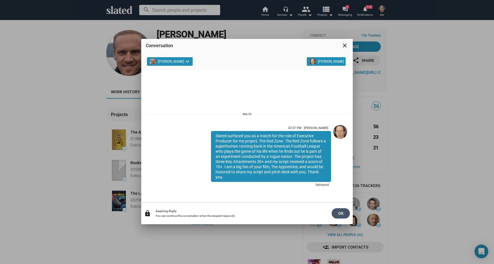
click at [340, 212] on span "OK" at bounding box center [340, 213] width 9 height 10
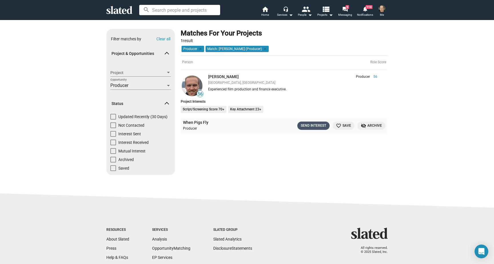
click at [309, 125] on div "Send Interest" at bounding box center [313, 126] width 25 height 6
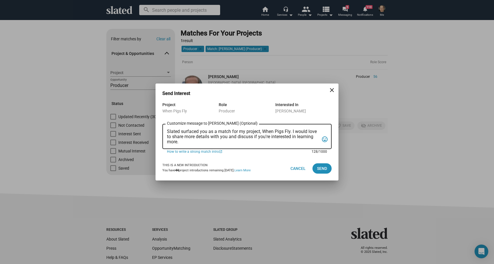
drag, startPoint x: 168, startPoint y: 130, endPoint x: 165, endPoint y: 146, distance: 16.7
click at [165, 146] on div "Slated surfaced you as a match for my project, When Pigs Fly. I would love to s…" at bounding box center [246, 136] width 169 height 26
paste textarea "the role of Executive Producer for my project, When Pigs Fly. When Pigs Fly is …"
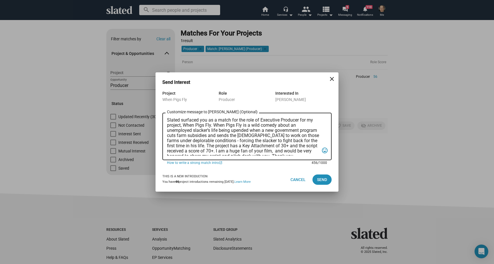
click at [182, 121] on textarea "Slated surfaced you as a match for the role of Executive Producer for my projec…" at bounding box center [243, 137] width 152 height 38
click at [273, 148] on textarea "Slated also surfaced you as a match for the role of Executive Producer for my p…" at bounding box center [243, 137] width 152 height 38
click at [227, 149] on textarea "Slated also surfaced you as a match for the role of Executive Producer for my p…" at bounding box center [243, 137] width 152 height 38
click at [281, 148] on textarea "Slated also surfaced you as a match for the role of Executive Producer for my p…" at bounding box center [243, 137] width 152 height 38
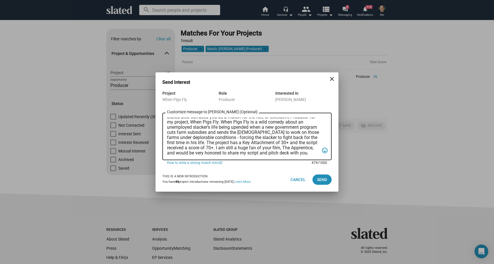
click at [167, 153] on textarea "Slated also surfaced you as a match for the role of Executive Producer for my p…" at bounding box center [243, 137] width 152 height 38
type textarea "Slated also surfaced you as a match for the role of Executive Producer for my p…"
click at [319, 180] on span "Send" at bounding box center [322, 179] width 10 height 10
